Goal: Task Accomplishment & Management: Use online tool/utility

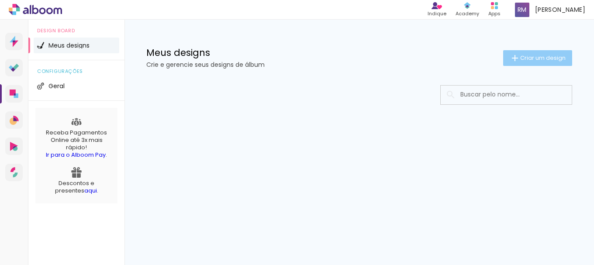
click at [537, 62] on paper-button "Criar um design" at bounding box center [537, 58] width 69 height 16
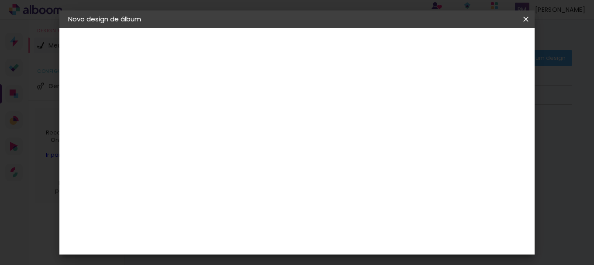
click at [214, 125] on paper-input-container "Título do álbum" at bounding box center [211, 118] width 6 height 22
type input "teste"
type paper-input "teste"
click at [0, 0] on slot "Avançar" at bounding box center [0, 0] width 0 height 0
click at [271, 170] on input at bounding box center [233, 166] width 88 height 11
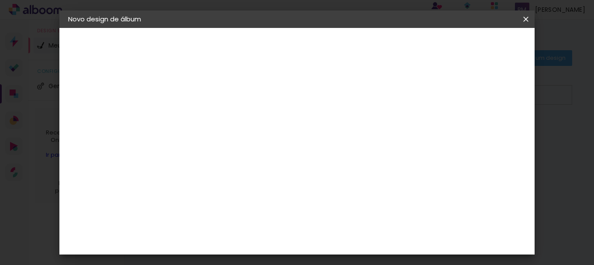
type input "loj"
type paper-input "loj"
click at [260, 193] on paper-item "Loja das Fotos" at bounding box center [224, 203] width 77 height 30
click at [351, 51] on paper-button "Avançar" at bounding box center [330, 46] width 43 height 15
click at [245, 146] on input "text" at bounding box center [228, 153] width 34 height 14
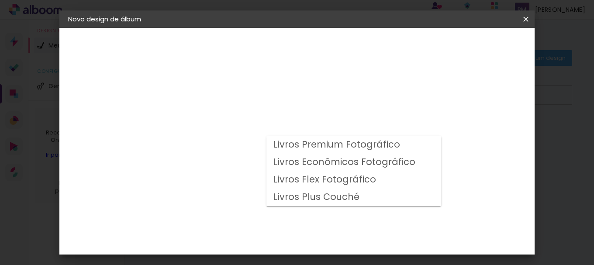
click at [0, 0] on slot "Livros Premium Fotográfico" at bounding box center [0, 0] width 0 height 0
type input "Livros Premium Fotográfico"
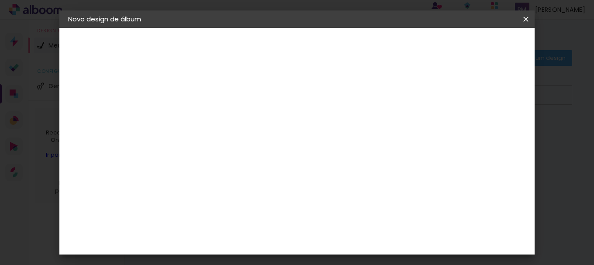
scroll to position [40, 0]
